Goal: Task Accomplishment & Management: Use online tool/utility

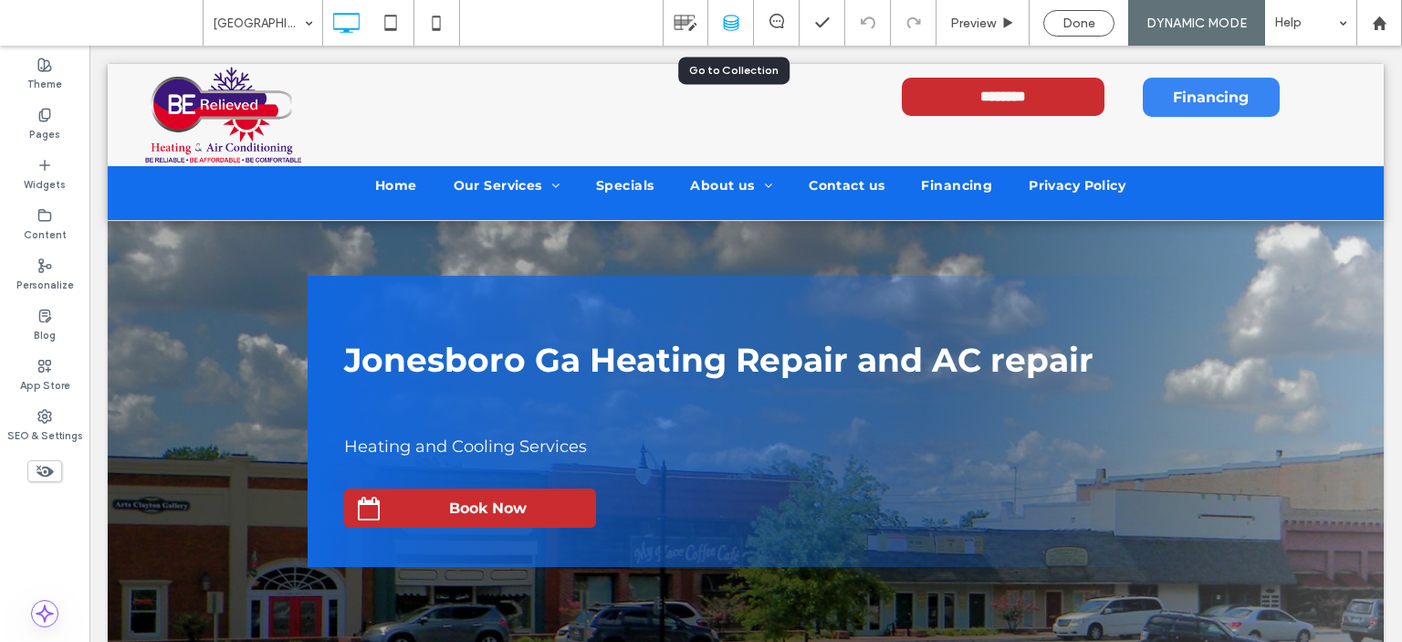
click at [733, 18] on icon at bounding box center [731, 23] width 16 height 16
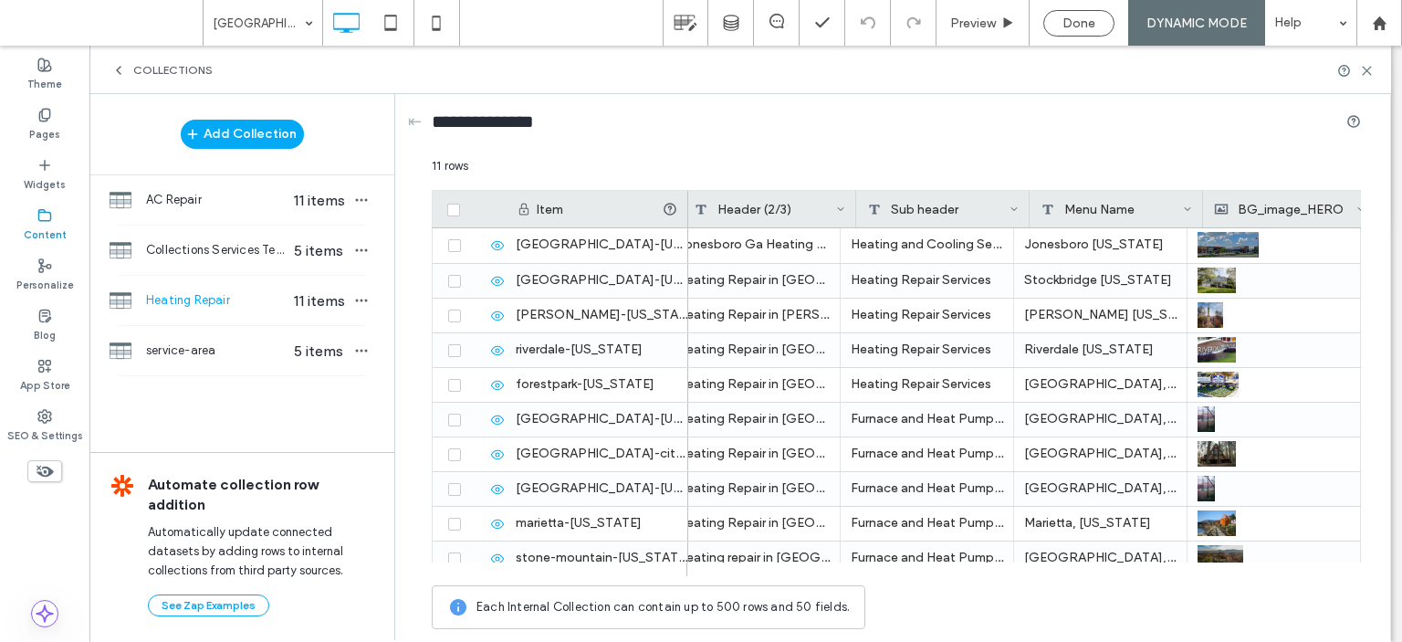
scroll to position [0, 380]
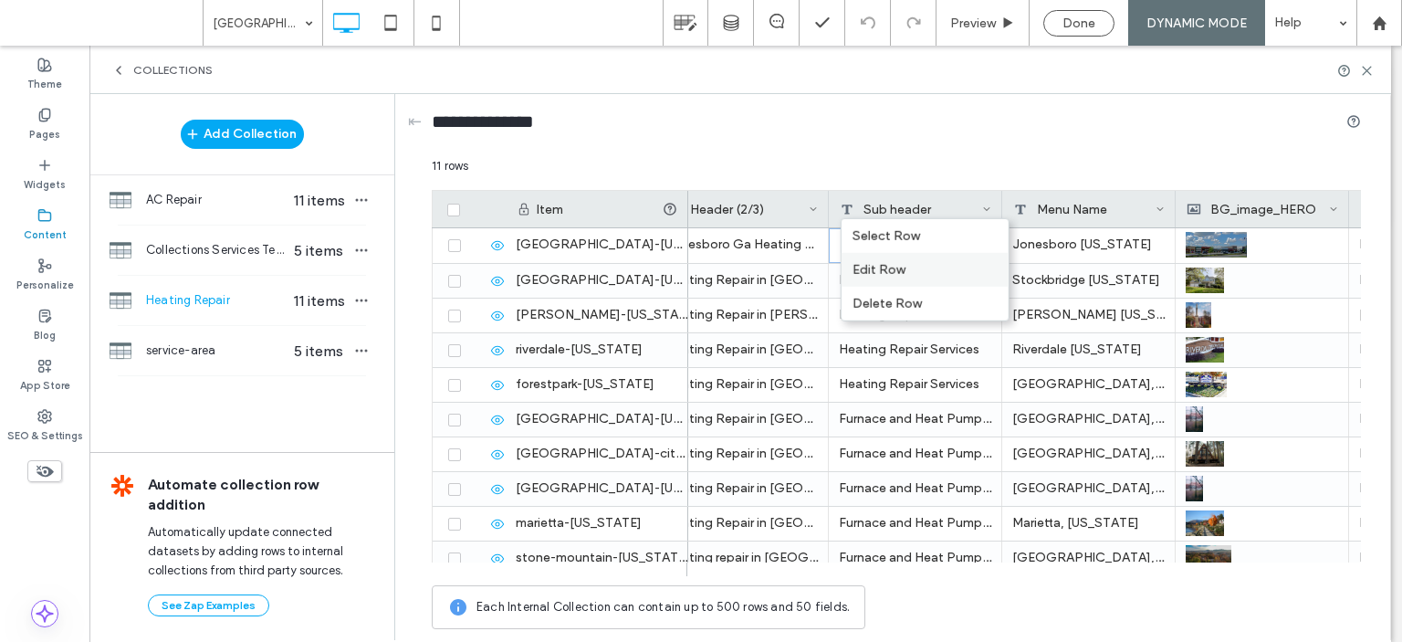
click at [931, 265] on div "Edit Row" at bounding box center [925, 270] width 167 height 34
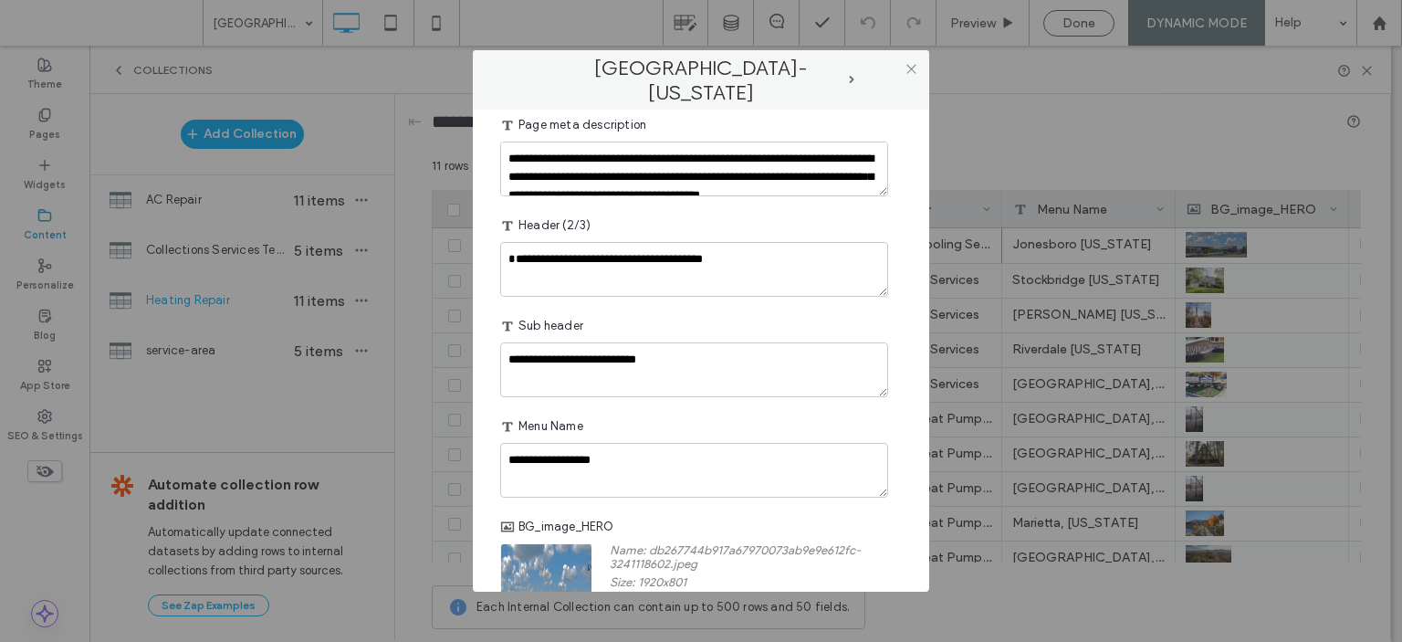
scroll to position [183, 0]
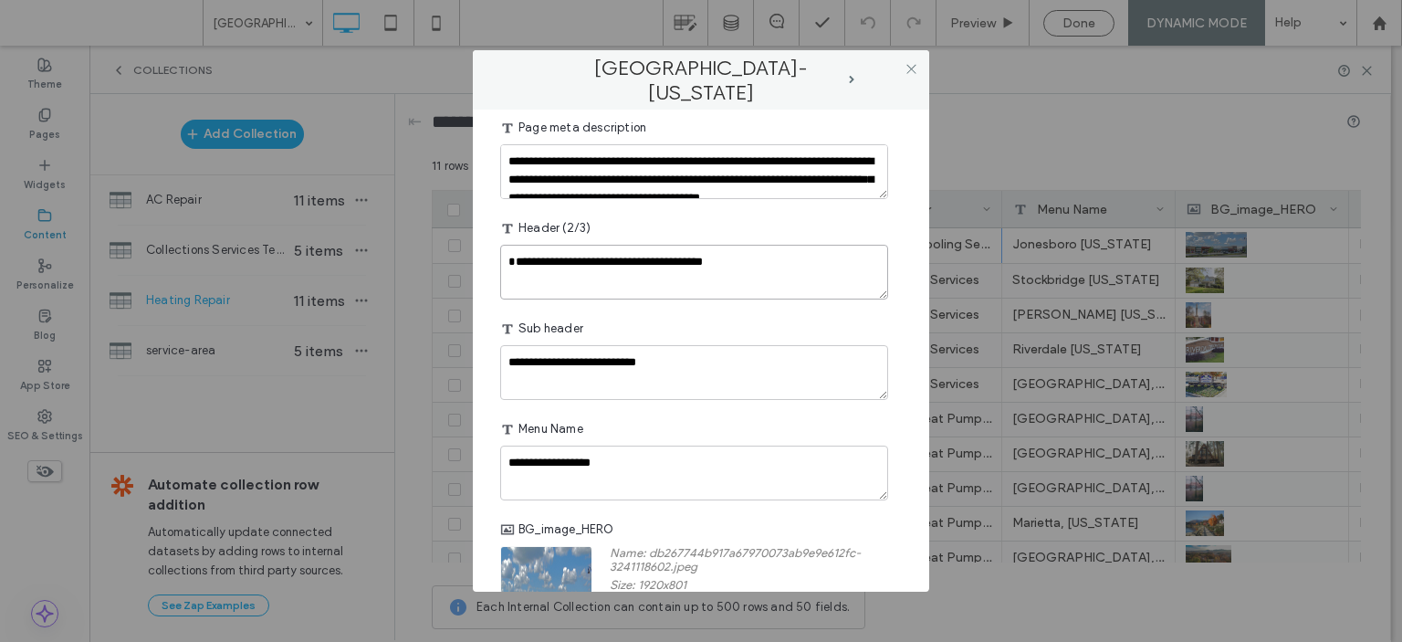
drag, startPoint x: 676, startPoint y: 258, endPoint x: 792, endPoint y: 269, distance: 116.4
click at [790, 268] on textarea "**********" at bounding box center [694, 272] width 388 height 55
type textarea "**********"
click at [915, 66] on icon at bounding box center [912, 69] width 14 height 14
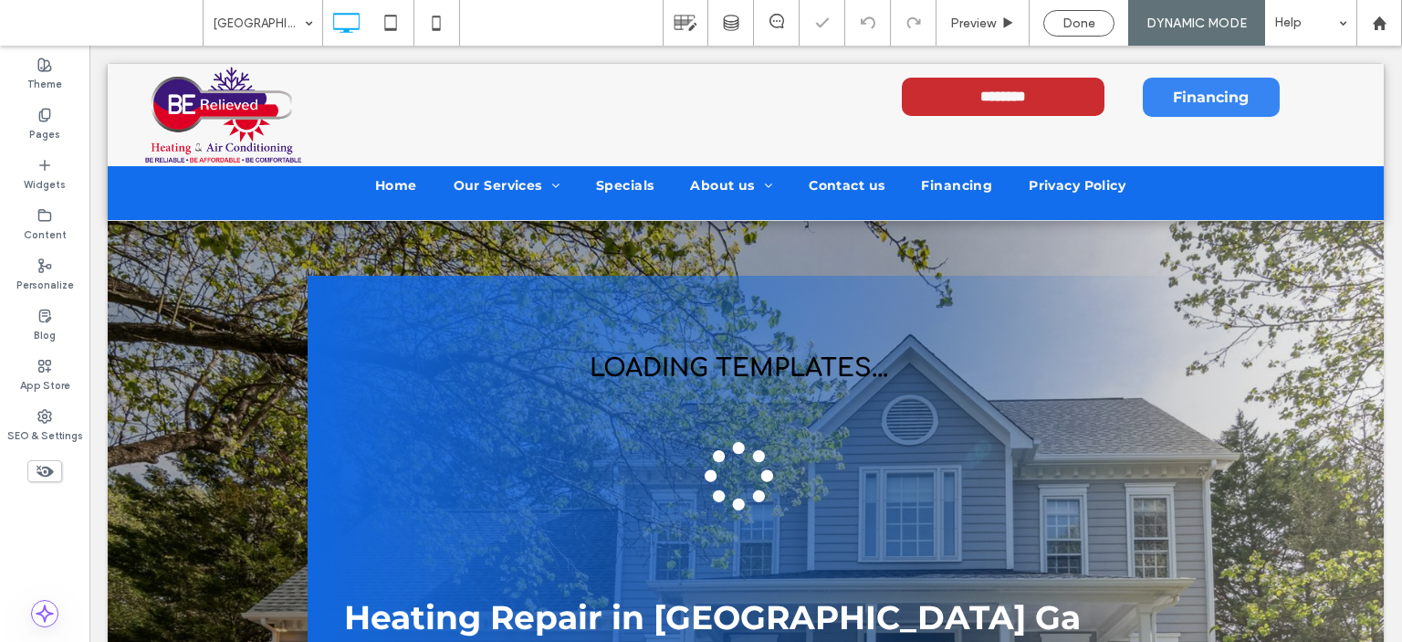
scroll to position [0, 0]
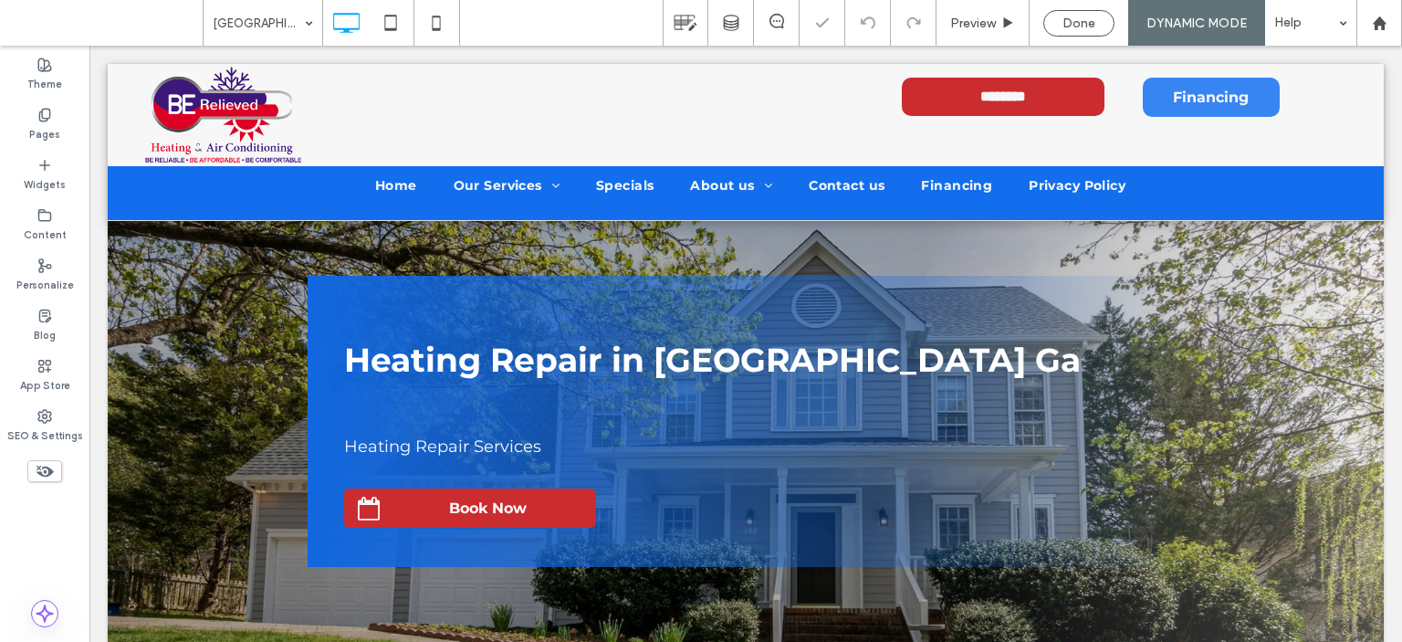
click at [309, 25] on div "[GEOGRAPHIC_DATA]-[US_STATE]" at bounding box center [263, 23] width 119 height 46
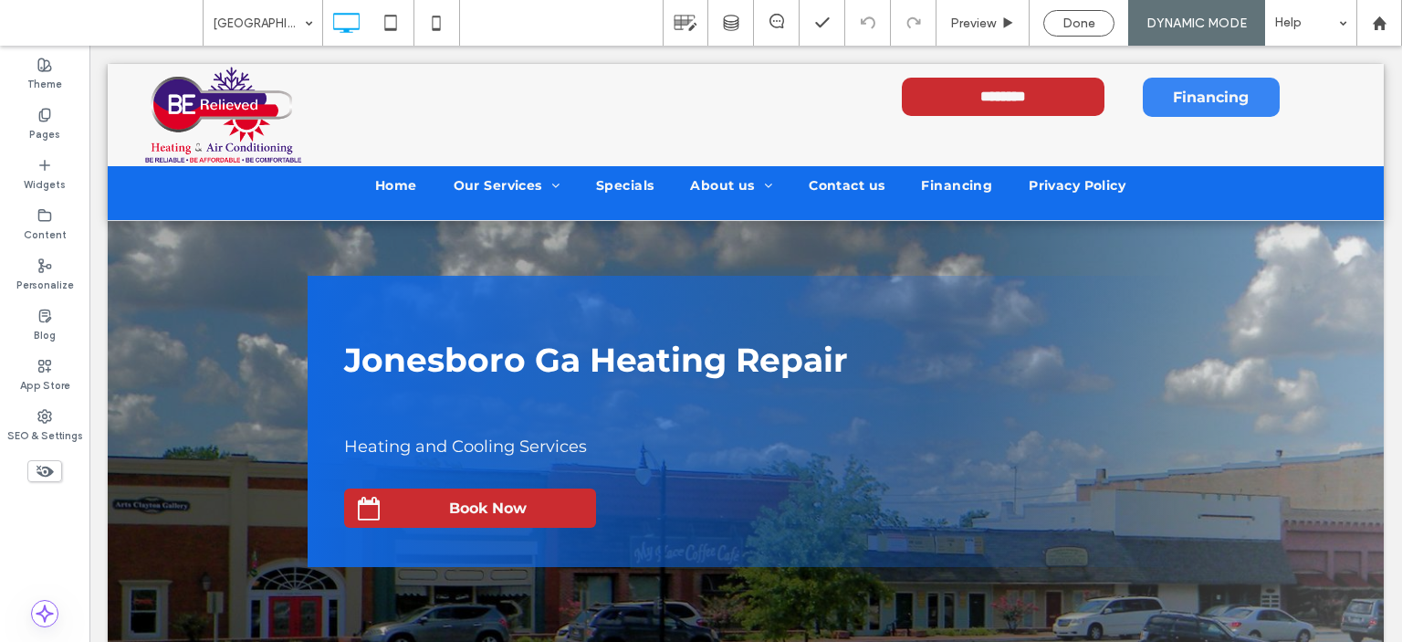
click at [1083, 22] on span "Done" at bounding box center [1078, 24] width 33 height 16
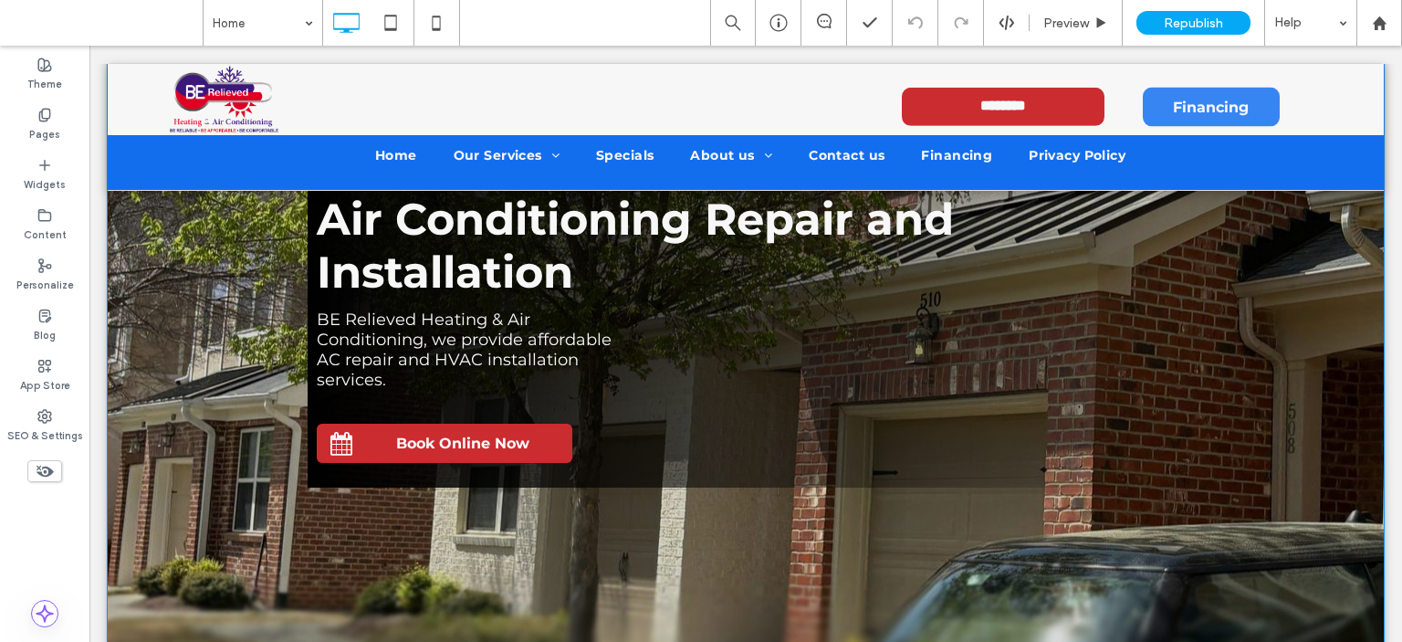
scroll to position [183, 0]
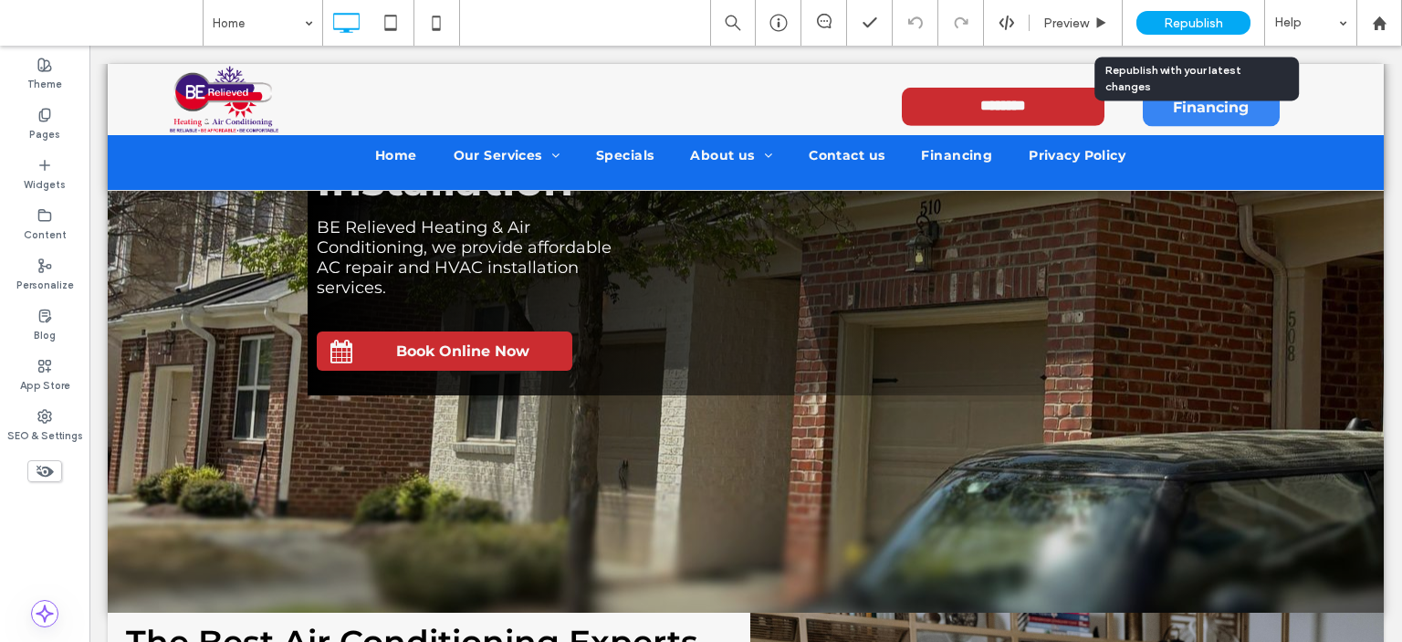
click at [1169, 17] on span "Republish" at bounding box center [1193, 24] width 59 height 16
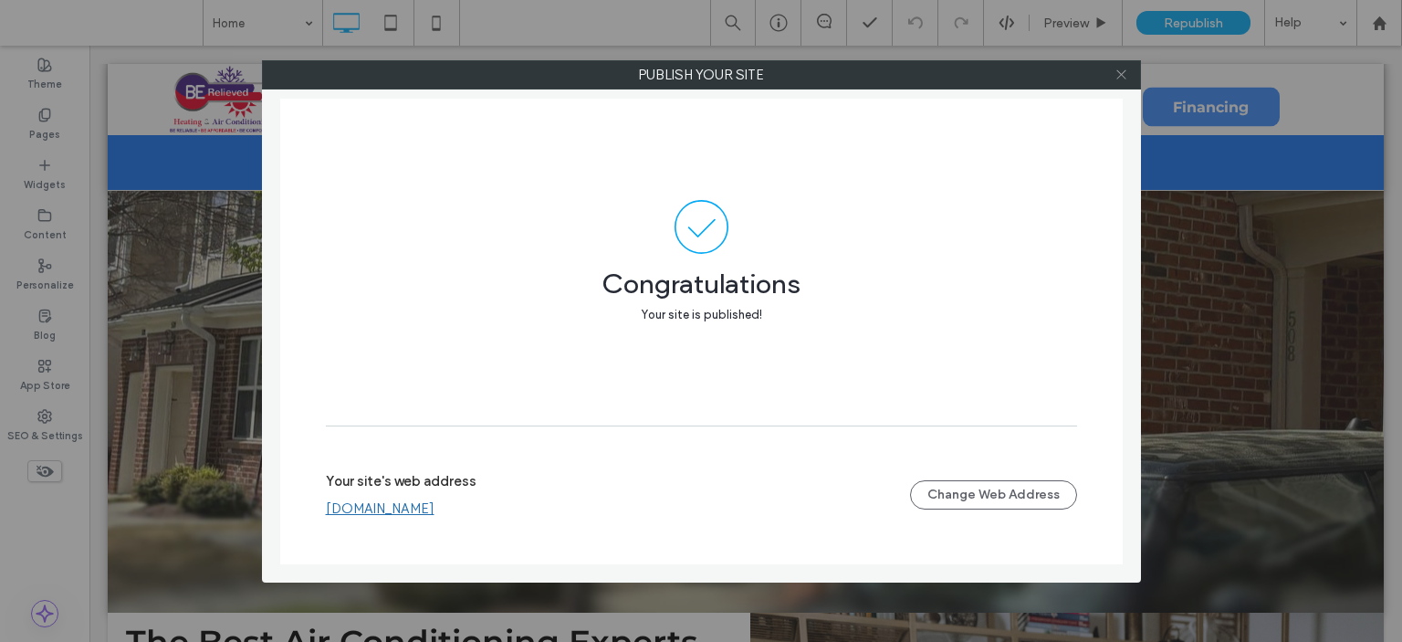
drag, startPoint x: 1125, startPoint y: 76, endPoint x: 1110, endPoint y: 74, distance: 14.7
click at [1125, 76] on icon at bounding box center [1121, 75] width 14 height 14
